Goal: Register for event/course

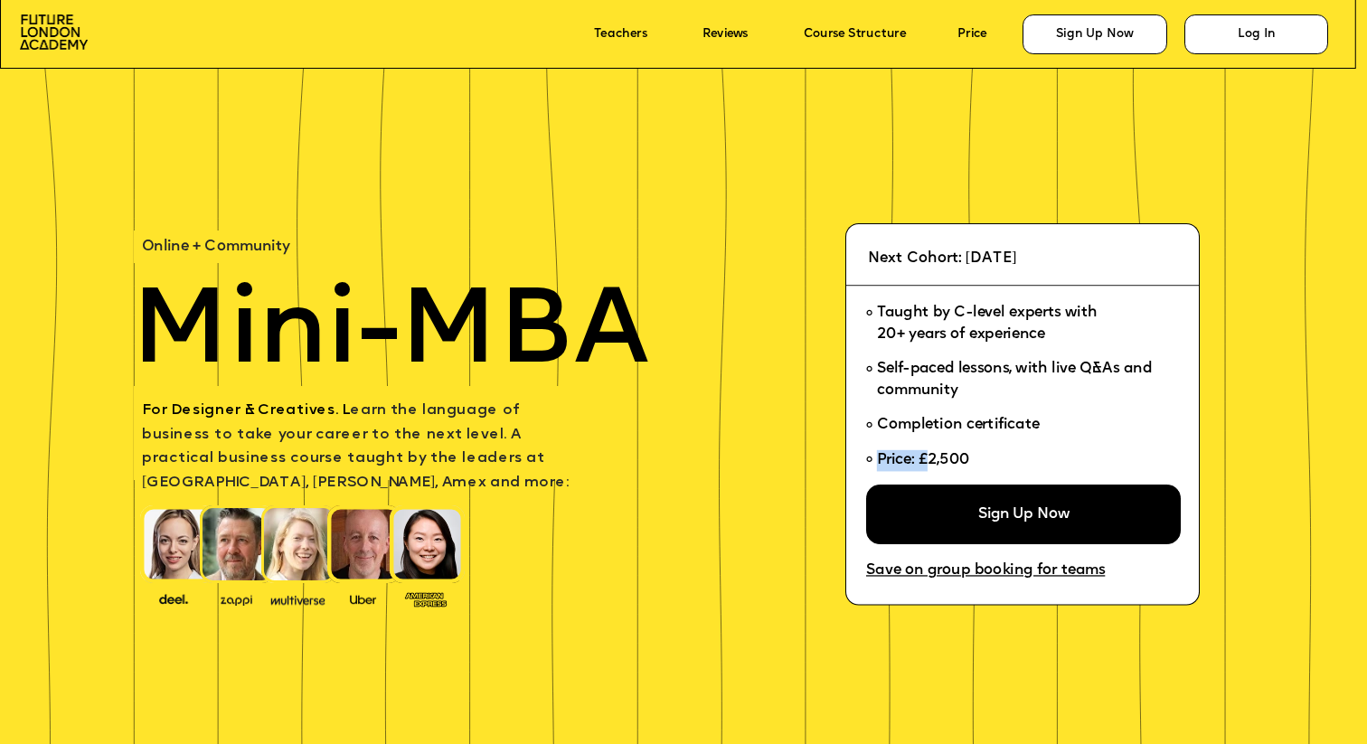
drag, startPoint x: 930, startPoint y: 461, endPoint x: 984, endPoint y: 458, distance: 54.4
click at [984, 458] on li "Price: £2,500" at bounding box center [1017, 465] width 302 height 42
drag, startPoint x: 979, startPoint y: 458, endPoint x: 949, endPoint y: 457, distance: 29.9
click at [949, 457] on li "Price: £2,500" at bounding box center [1017, 465] width 302 height 42
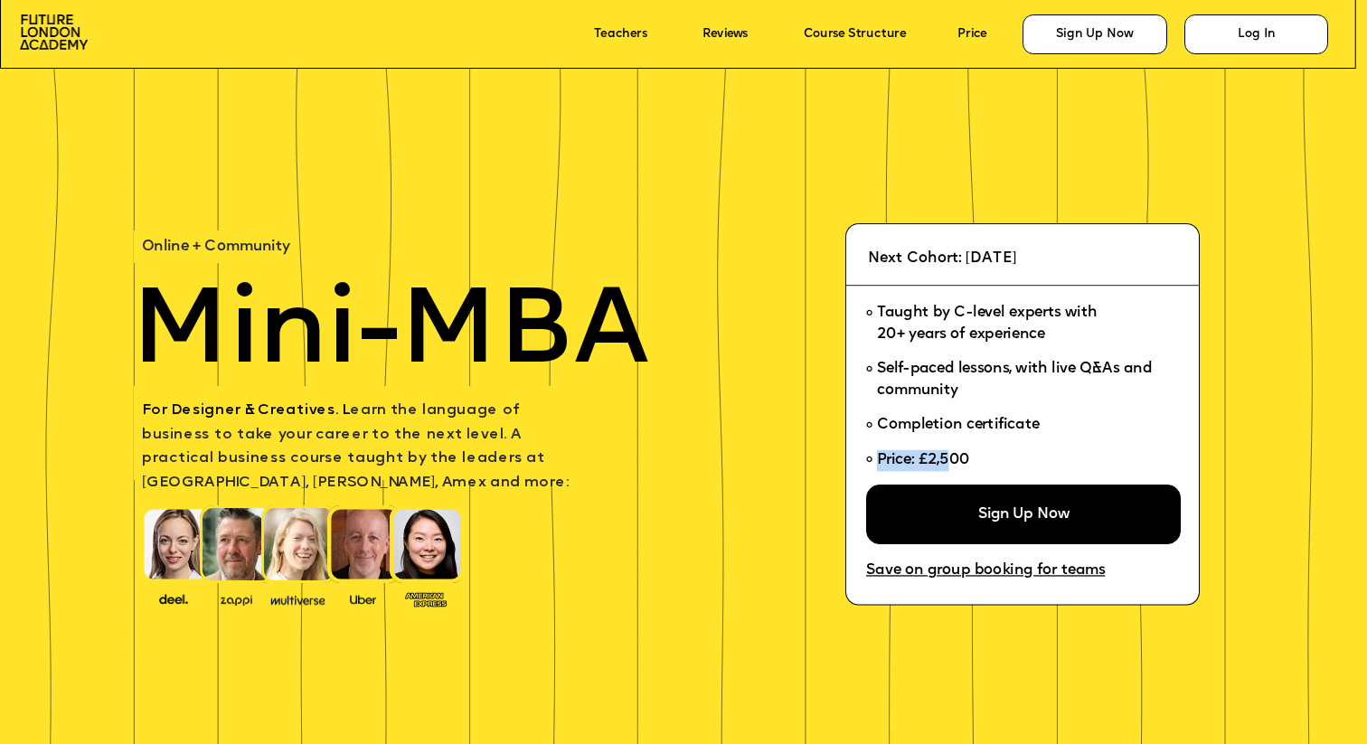
click at [949, 457] on span "Price: £2,500" at bounding box center [923, 460] width 93 height 14
drag, startPoint x: 978, startPoint y: 461, endPoint x: 940, endPoint y: 458, distance: 38.1
click at [939, 458] on li "Price: £2,500" at bounding box center [1017, 465] width 302 height 42
click at [940, 458] on span "Price: £2,500" at bounding box center [923, 460] width 93 height 14
drag, startPoint x: 929, startPoint y: 458, endPoint x: 973, endPoint y: 458, distance: 44.3
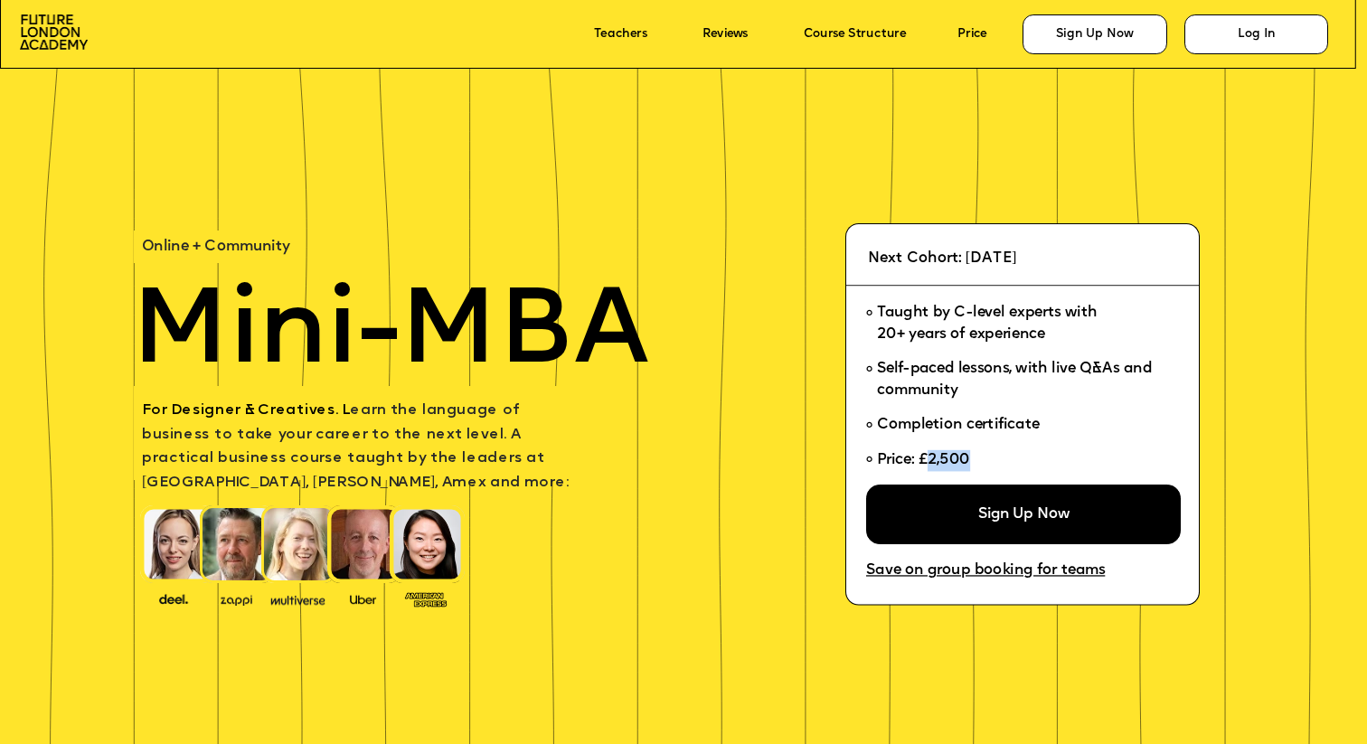
click at [973, 458] on span "Price: £2,500" at bounding box center [926, 460] width 98 height 14
copy span "2,500"
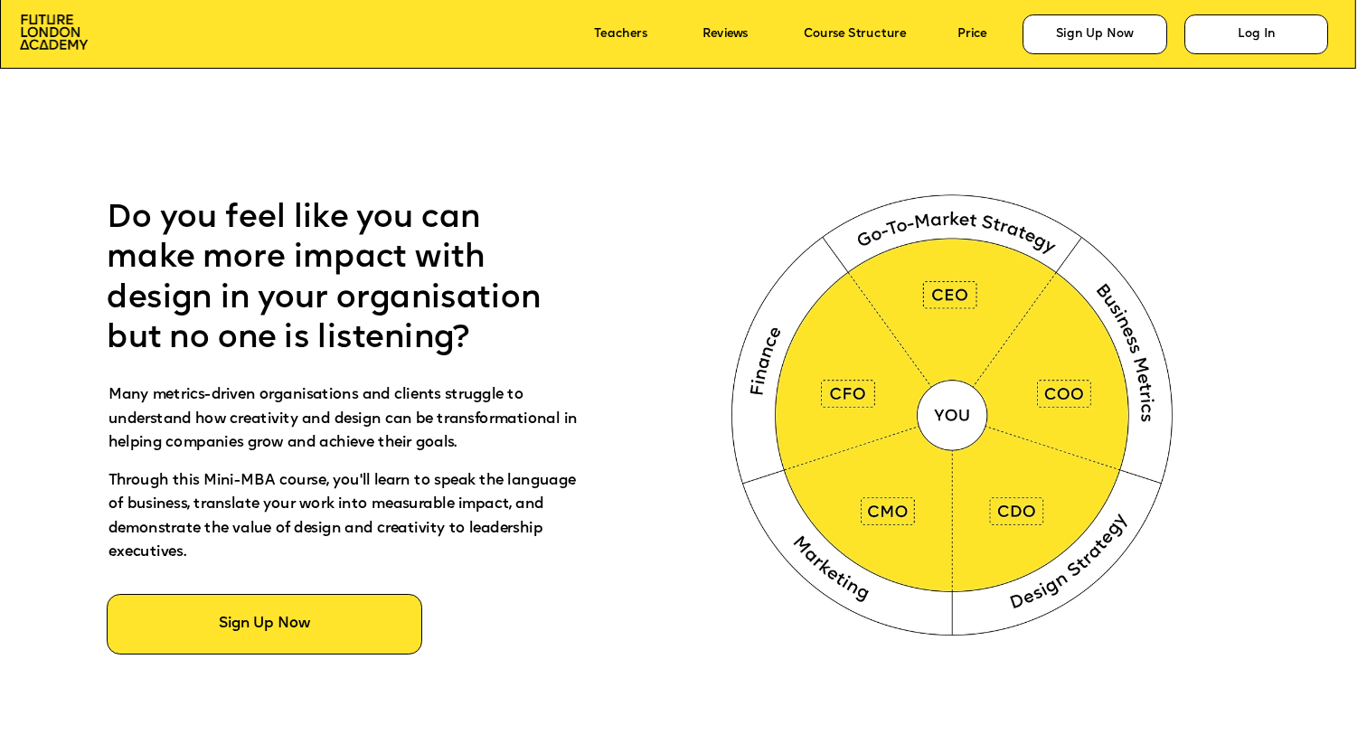
scroll to position [854, 0]
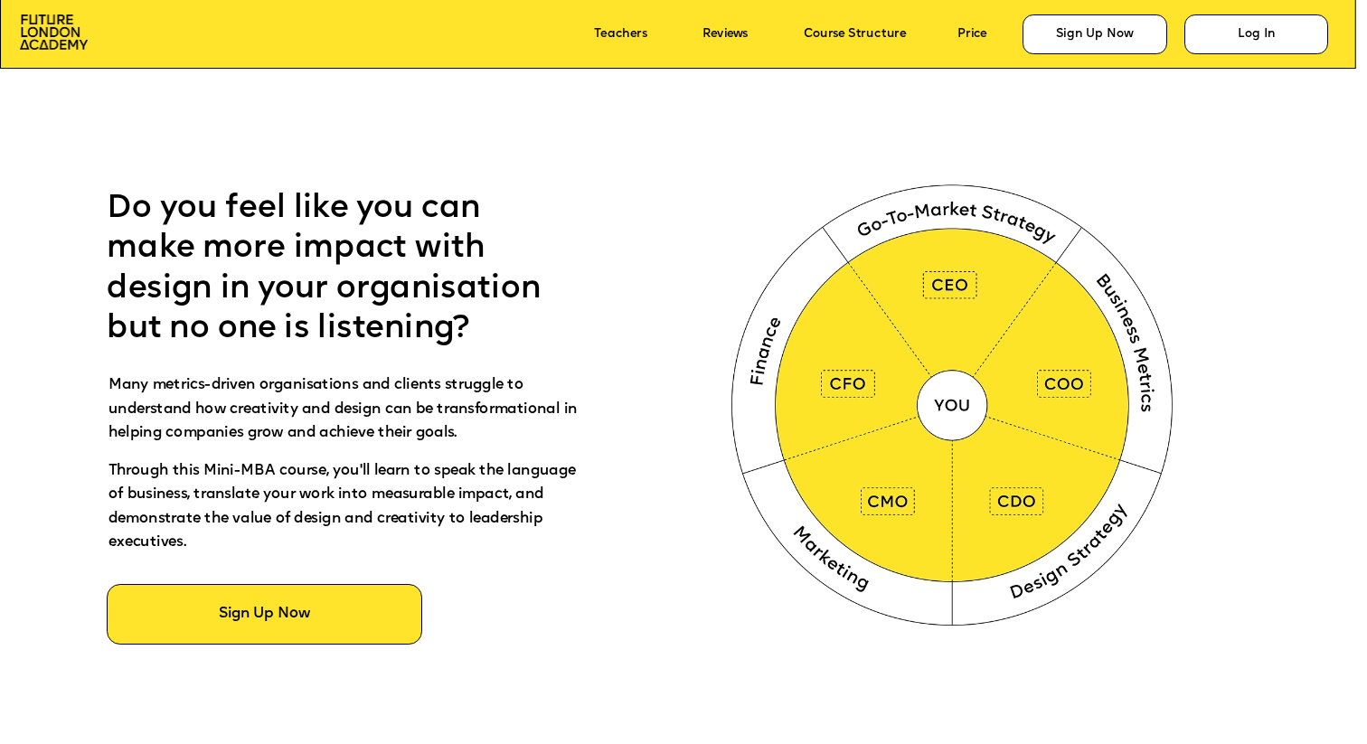
click at [960, 418] on img at bounding box center [955, 401] width 509 height 511
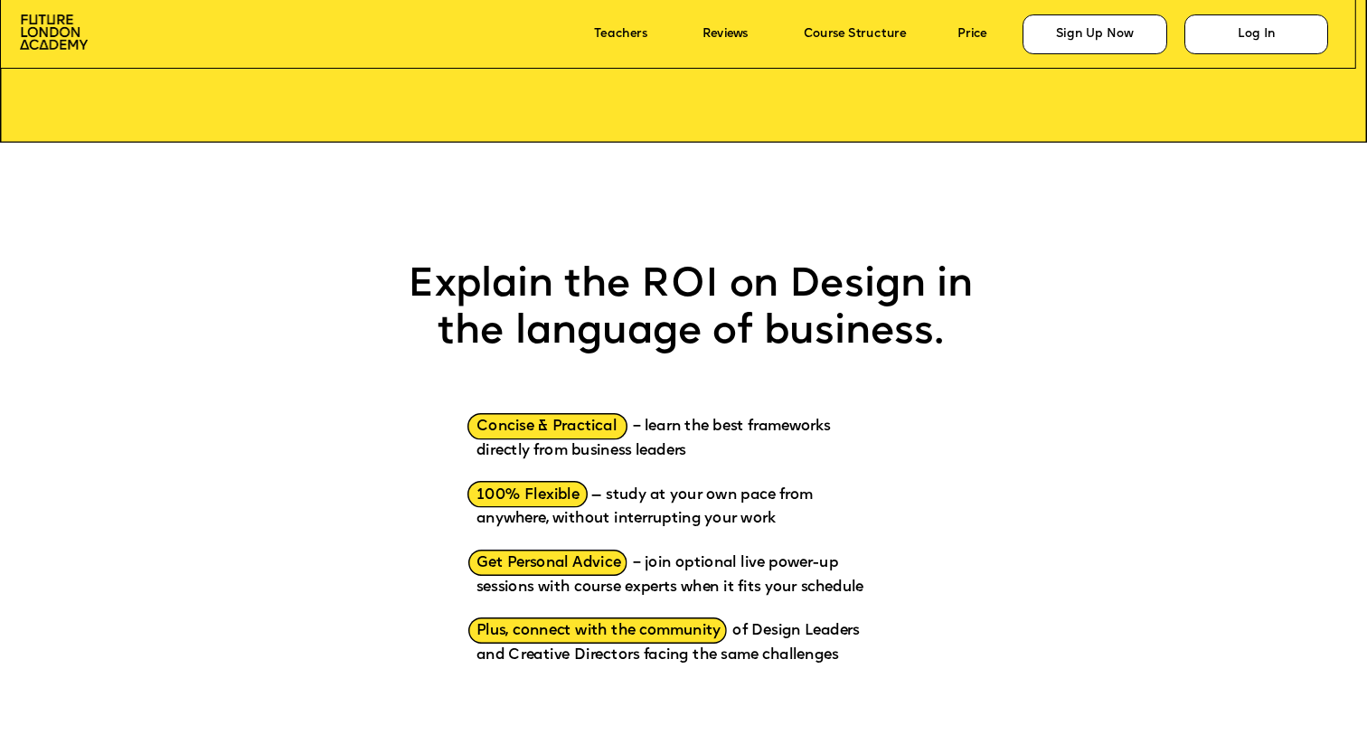
scroll to position [2074, 0]
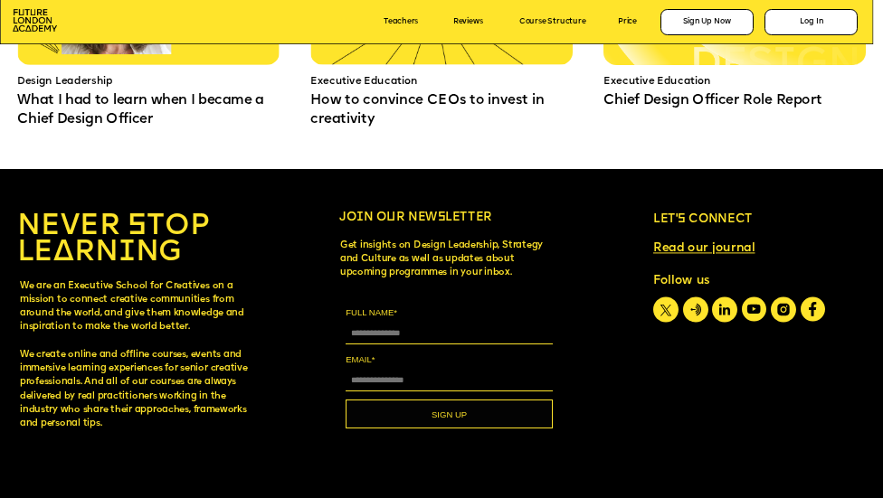
scroll to position [8157, 0]
